Goal: Register for event/course

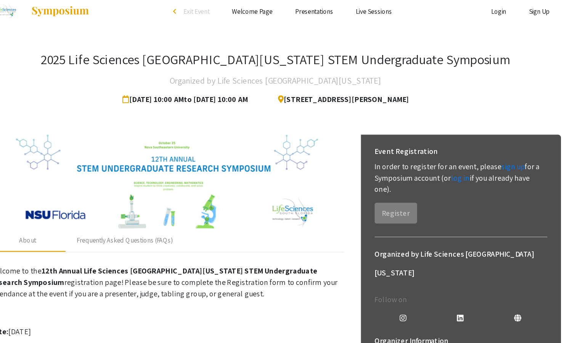
drag, startPoint x: 476, startPoint y: 144, endPoint x: 467, endPoint y: 134, distance: 14.3
click at [467, 134] on div "Event Registration" at bounding box center [439, 130] width 140 height 15
click at [475, 143] on link "sign up" at bounding box center [480, 142] width 19 height 8
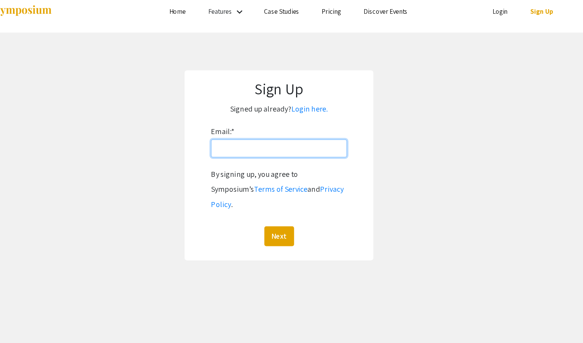
click at [272, 129] on input "Email: *" at bounding box center [291, 128] width 110 height 14
type input "[EMAIL_ADDRESS][DOMAIN_NAME]"
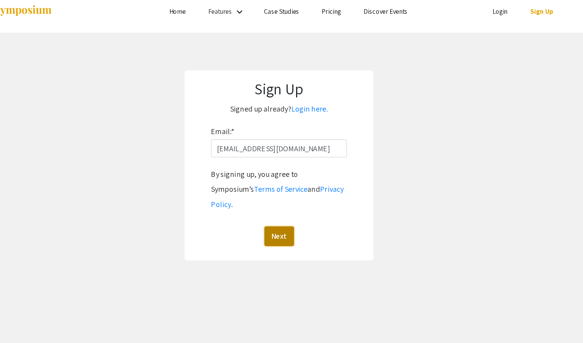
click at [293, 191] on button "Next" at bounding box center [292, 199] width 24 height 16
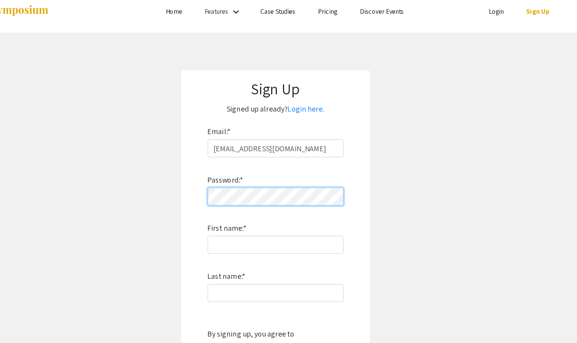
scroll to position [24, 0]
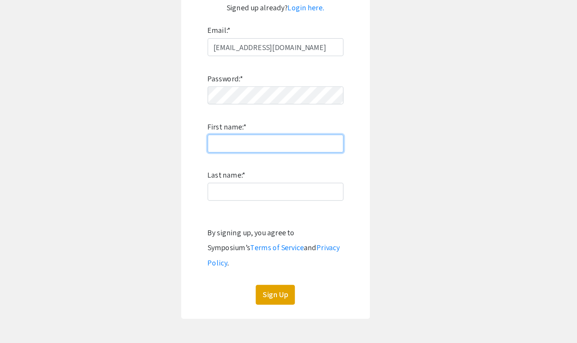
click at [261, 182] on input "First name: *" at bounding box center [289, 181] width 110 height 14
type input "[PERSON_NAME]"
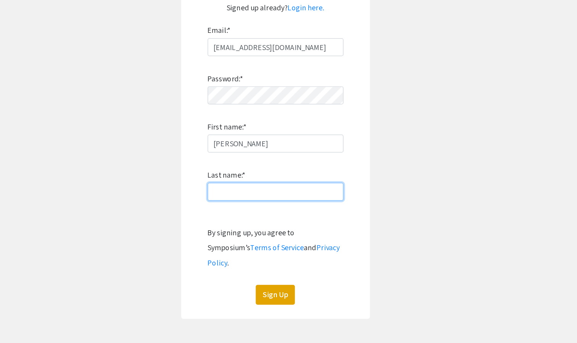
click at [237, 225] on input "Last name: *" at bounding box center [289, 220] width 110 height 14
type input "[PERSON_NAME]"
click at [356, 198] on form "Email: * [EMAIL_ADDRESS][DOMAIN_NAME] Password: * First name: * [PERSON_NAME] L…" at bounding box center [288, 197] width 137 height 227
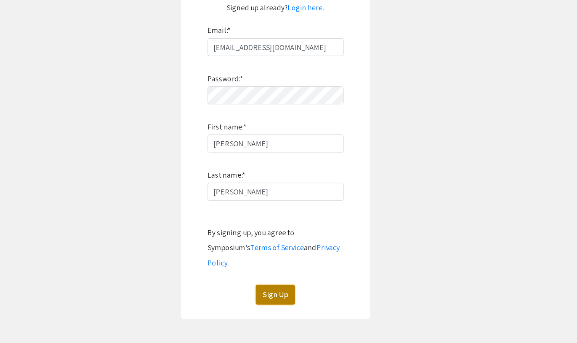
click at [295, 295] on button "Sign Up" at bounding box center [289, 303] width 32 height 16
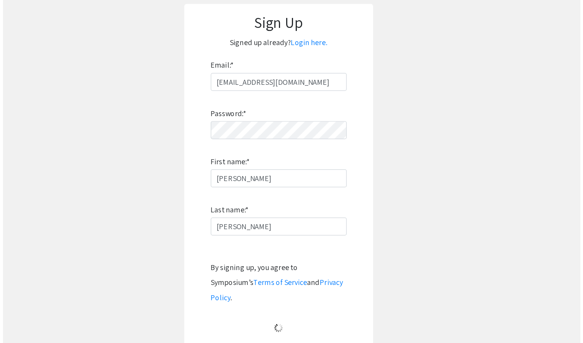
scroll to position [0, 0]
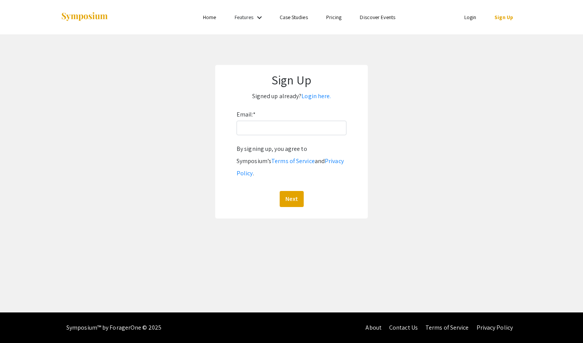
click at [465, 21] on li "Login" at bounding box center [470, 17] width 31 height 9
click at [470, 22] on ul "Login Sign Up" at bounding box center [446, 17] width 152 height 34
click at [469, 20] on link "Login" at bounding box center [470, 17] width 12 height 7
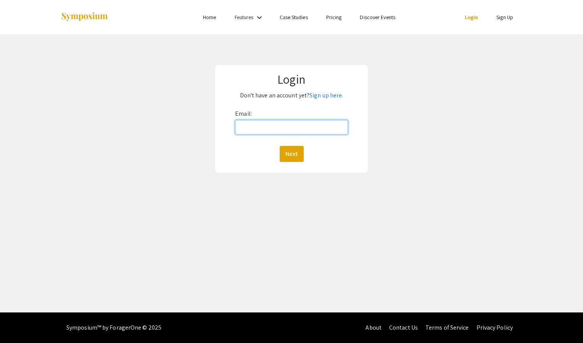
click at [286, 122] on input "Email:" at bounding box center [291, 127] width 113 height 14
type input "[EMAIL_ADDRESS][DOMAIN_NAME]"
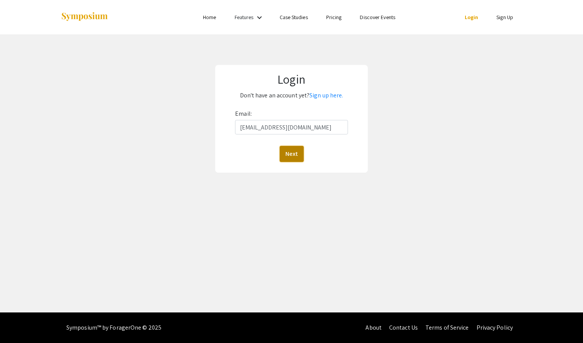
click at [285, 158] on button "Next" at bounding box center [292, 154] width 24 height 16
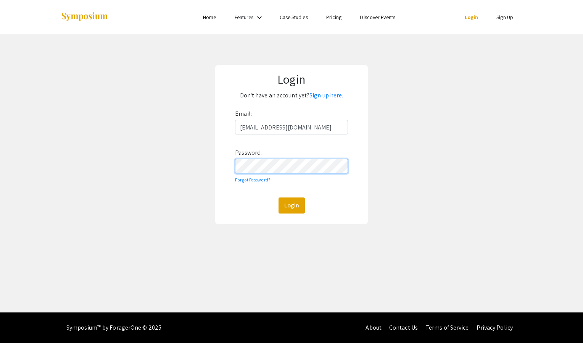
click at [278, 197] on button "Login" at bounding box center [291, 205] width 26 height 16
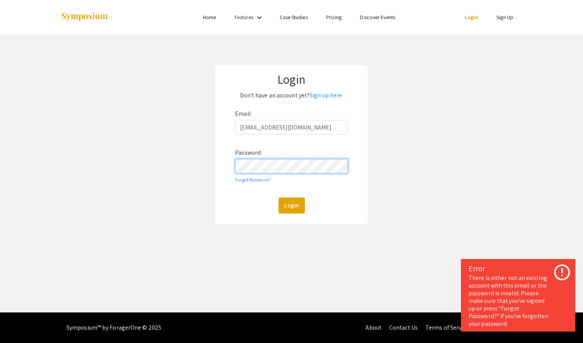
click at [278, 197] on button "Login" at bounding box center [291, 205] width 26 height 16
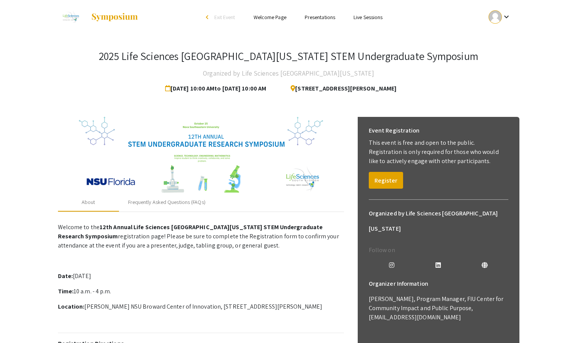
scroll to position [194, 0]
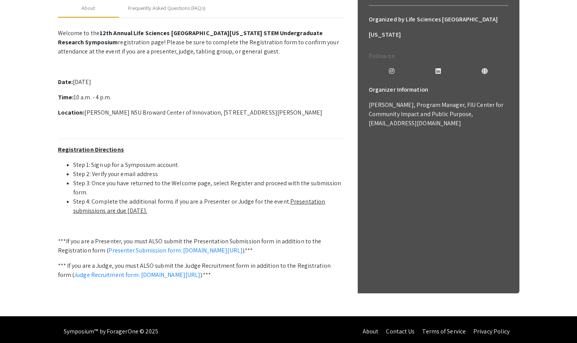
click at [242, 130] on p at bounding box center [201, 127] width 286 height 9
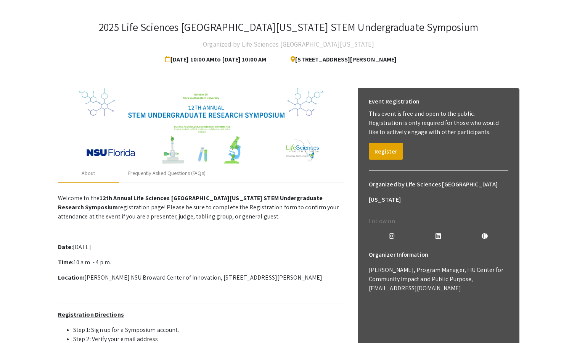
scroll to position [29, 0]
click at [386, 147] on button "Register" at bounding box center [386, 150] width 34 height 17
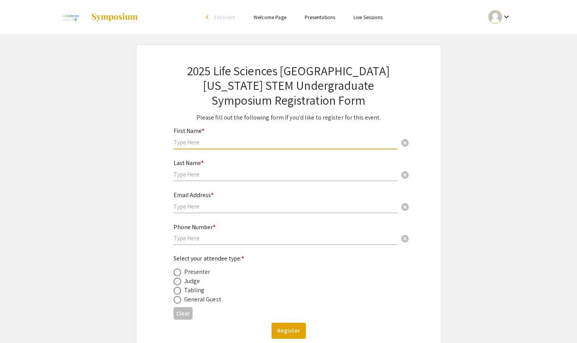
click at [229, 145] on input "text" at bounding box center [286, 142] width 224 height 8
type input "[PERSON_NAME]"
click at [210, 176] on input "text" at bounding box center [286, 174] width 224 height 8
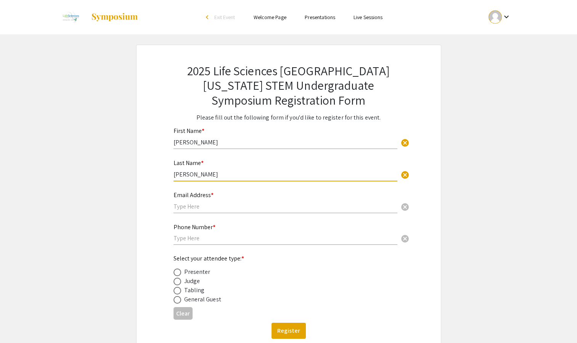
scroll to position [51, 0]
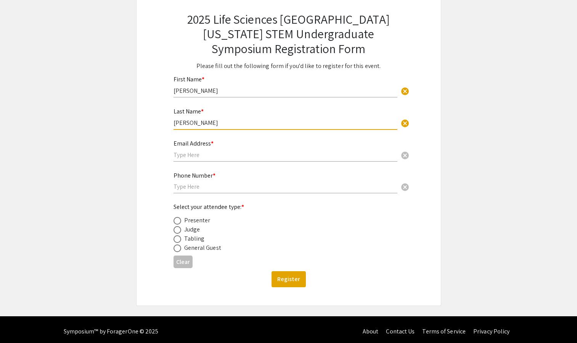
type input "[PERSON_NAME]"
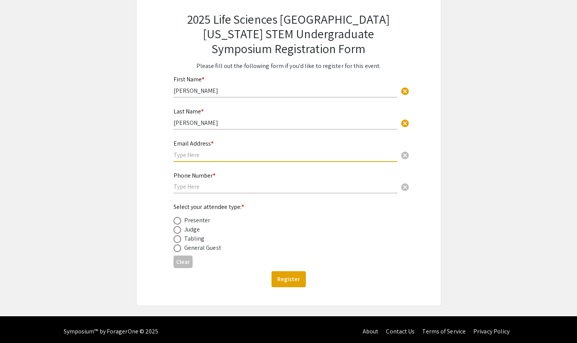
click at [197, 158] on input "text" at bounding box center [286, 155] width 224 height 8
type input "[EMAIL_ADDRESS][DOMAIN_NAME]"
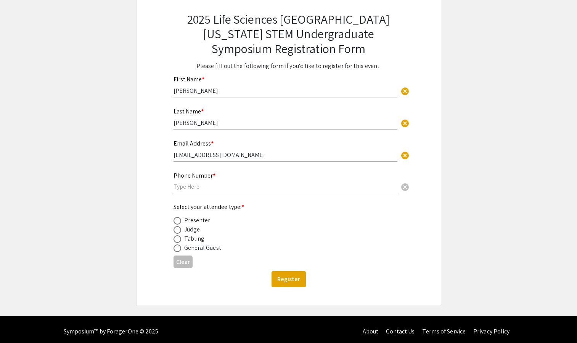
click at [211, 192] on div "Phone Number * cancel" at bounding box center [286, 178] width 224 height 29
type input "7542849373"
click at [132, 209] on app-registration-form-submission "2025 Life Sciences South Florida STEM Undergraduate Symposium Registration Form…" at bounding box center [288, 149] width 577 height 312
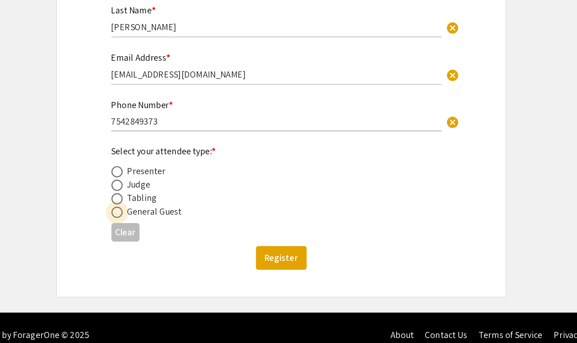
click at [178, 248] on span at bounding box center [178, 248] width 8 height 8
click at [178, 248] on input "radio" at bounding box center [178, 248] width 8 height 8
radio input "true"
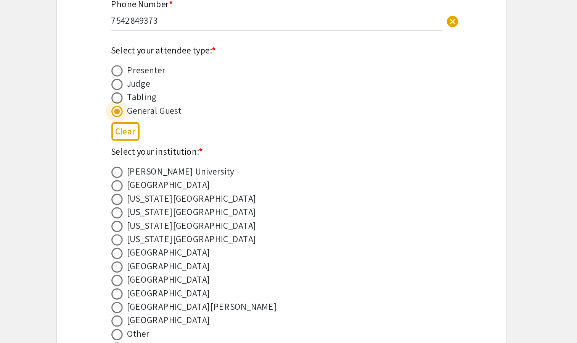
scroll to position [114, 0]
click at [179, 262] on span at bounding box center [178, 263] width 8 height 8
click at [179, 262] on input "radio" at bounding box center [178, 263] width 8 height 8
radio input "true"
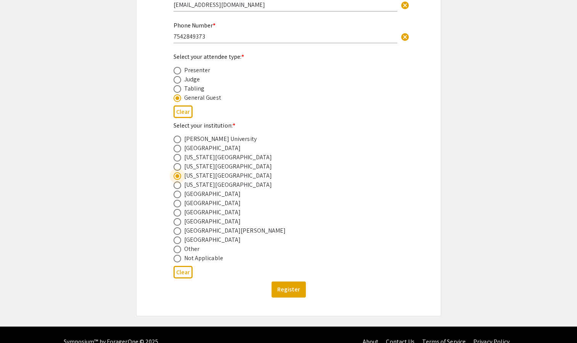
scroll to position [203, 0]
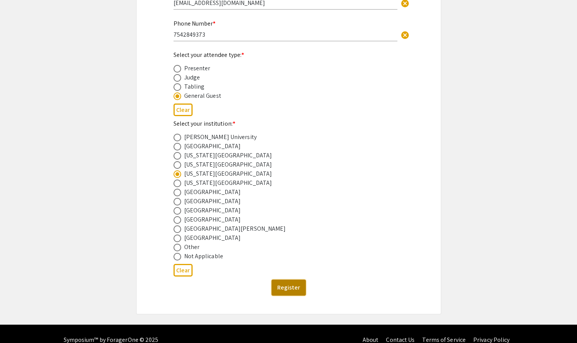
click at [291, 289] on button "Register" at bounding box center [289, 287] width 34 height 16
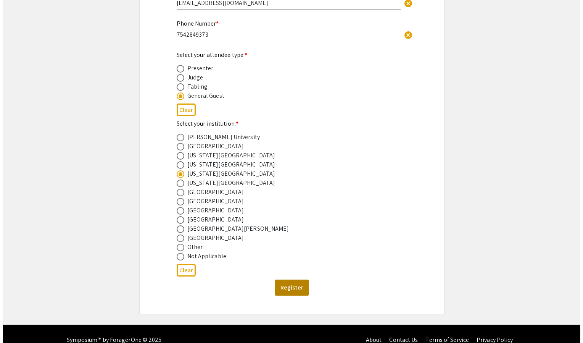
scroll to position [0, 0]
